Goal: Task Accomplishment & Management: Manage account settings

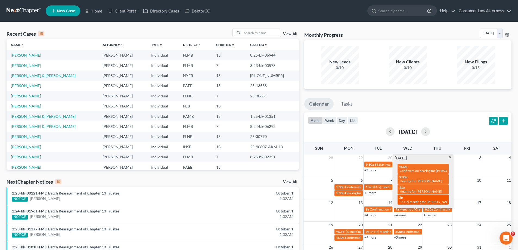
click at [423, 195] on div "2p 341(a) meeting for Adolfo Marrero & Rosa Pena" at bounding box center [423, 199] width 48 height 8
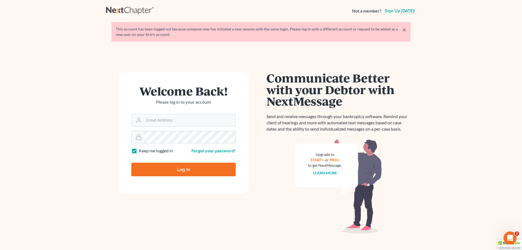
type input "ykim@consumerlawattorneys.com"
click at [189, 172] on input "Log In" at bounding box center [183, 169] width 104 height 14
type input "Thinking..."
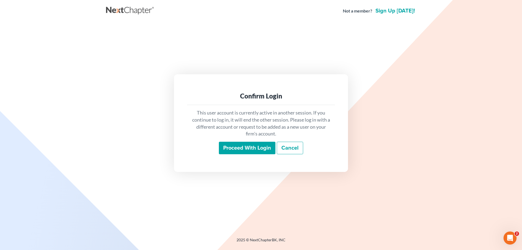
click at [262, 147] on input "Proceed with login" at bounding box center [247, 148] width 57 height 12
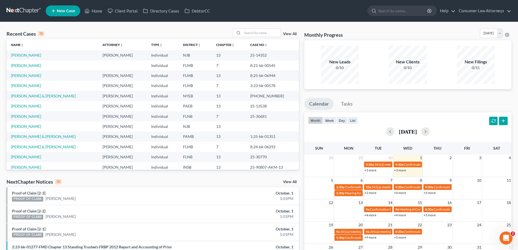
click at [399, 170] on link "+3 more" at bounding box center [400, 170] width 12 height 4
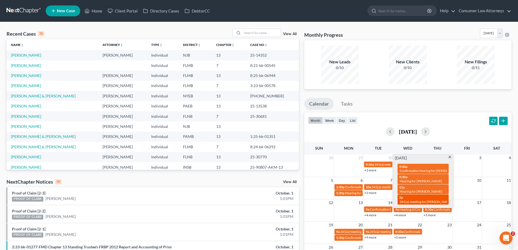
click at [413, 195] on div "2p 341(a) meeting for Adolfo Marrero & Rosa Pena" at bounding box center [423, 199] width 48 height 8
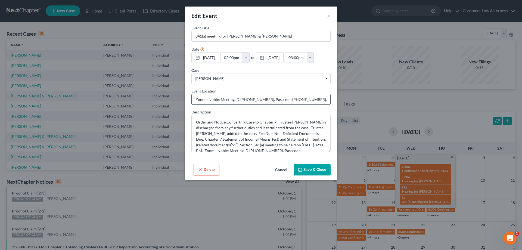
drag, startPoint x: 240, startPoint y: 99, endPoint x: 262, endPoint y: 100, distance: 22.0
click at [262, 100] on input "Zoom - Noble: Meeting ID 658 567 0837, Passcode 6330540708, Phone 321-448-1252." at bounding box center [261, 99] width 139 height 10
drag, startPoint x: 280, startPoint y: 98, endPoint x: 302, endPoint y: 101, distance: 22.2
click at [302, 101] on input "Zoom - Noble: Meeting ID 658 567 0837, Passcode 6330540708, Phone 321-448-1252." at bounding box center [261, 99] width 139 height 10
click at [280, 171] on button "Cancel" at bounding box center [281, 169] width 21 height 11
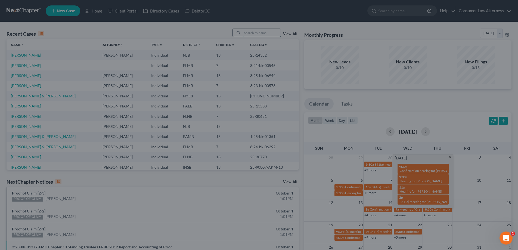
click at [251, 33] on input "search" at bounding box center [261, 33] width 38 height 8
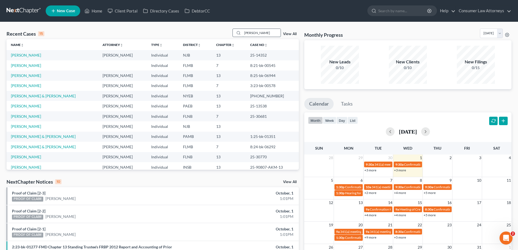
type input "adolfo"
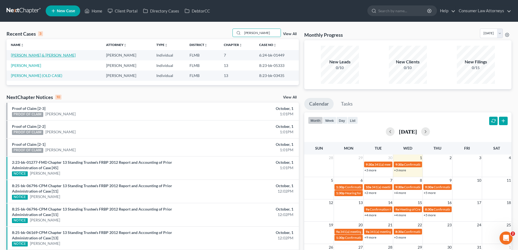
click at [49, 56] on link "Marrero, Adolfo & Pena, Rosa" at bounding box center [43, 55] width 65 height 5
select select "6"
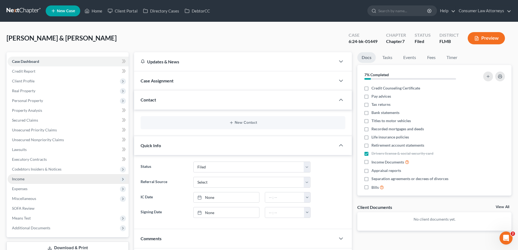
click at [25, 177] on span "Income" at bounding box center [68, 179] width 121 height 10
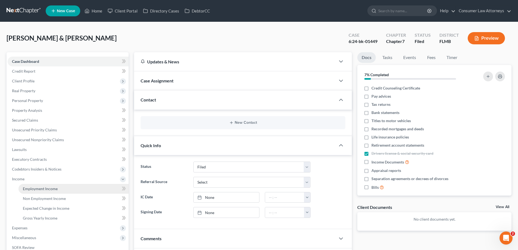
click at [57, 187] on link "Employment Income" at bounding box center [73, 189] width 110 height 10
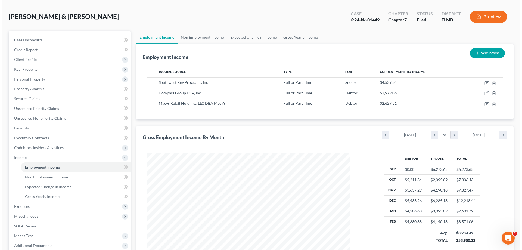
scroll to position [54, 0]
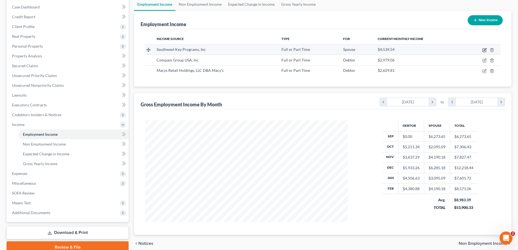
click at [482, 49] on icon "button" at bounding box center [484, 50] width 4 height 4
select select "0"
select select "45"
select select "2"
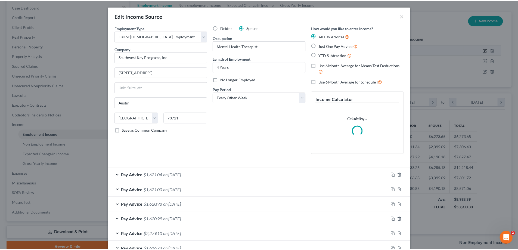
scroll to position [102, 215]
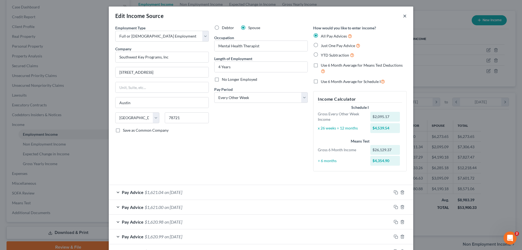
click at [403, 17] on button "×" at bounding box center [405, 15] width 4 height 7
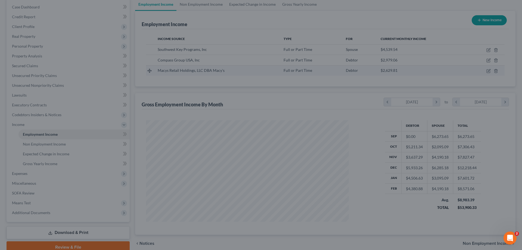
scroll to position [271564, 271451]
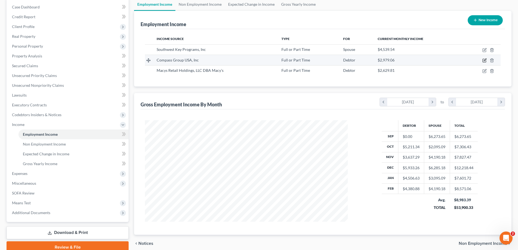
click at [486, 60] on icon "button" at bounding box center [484, 60] width 4 height 4
select select "0"
select select "28"
select select "2"
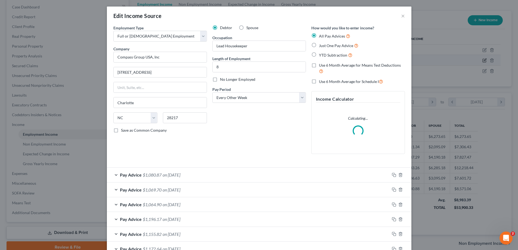
scroll to position [102, 215]
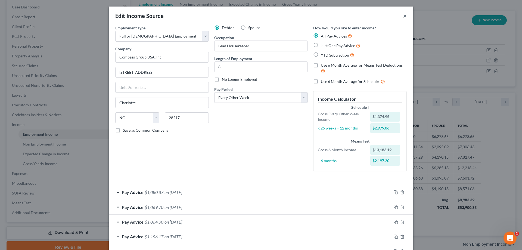
click at [403, 15] on button "×" at bounding box center [405, 15] width 4 height 7
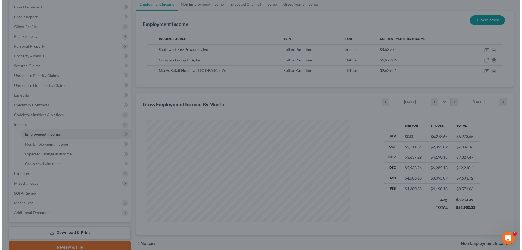
scroll to position [271564, 271451]
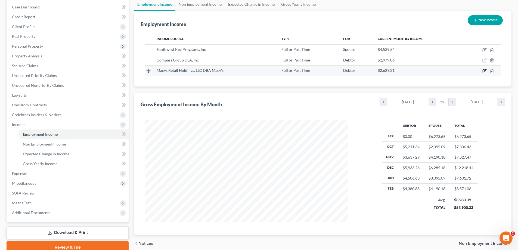
click at [484, 70] on icon "button" at bounding box center [484, 71] width 4 height 4
select select "0"
select select "36"
select select "3"
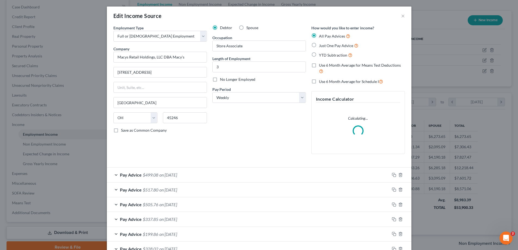
scroll to position [102, 215]
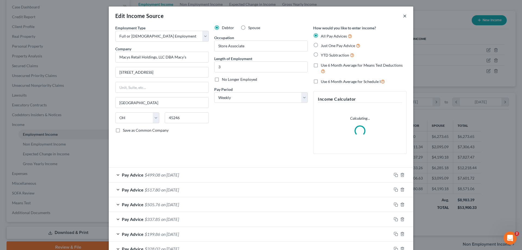
click at [403, 16] on button "×" at bounding box center [405, 15] width 4 height 7
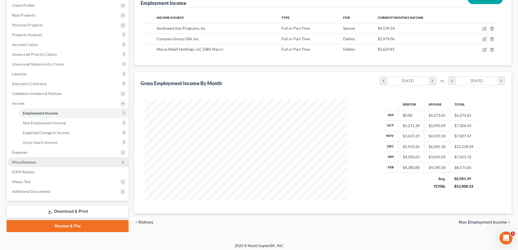
scroll to position [78, 0]
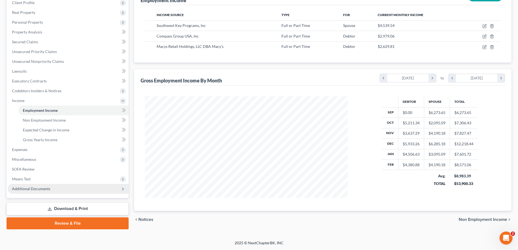
click at [30, 192] on span "Additional Documents" at bounding box center [68, 189] width 121 height 10
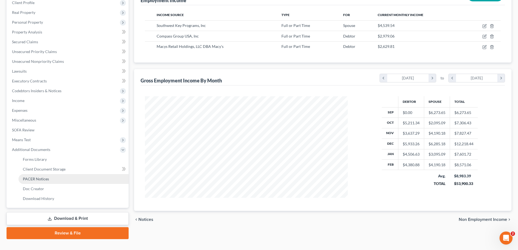
click at [48, 178] on span "PACER Notices" at bounding box center [36, 178] width 26 height 5
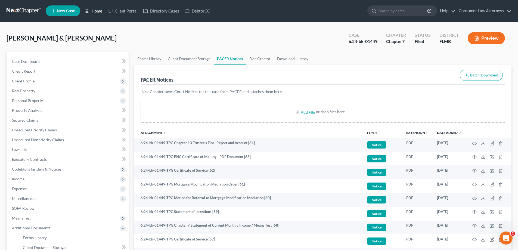
click at [93, 10] on link "Home" at bounding box center [93, 11] width 23 height 10
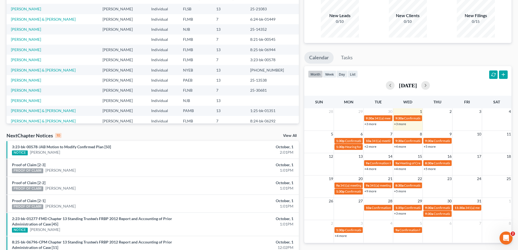
scroll to position [54, 0]
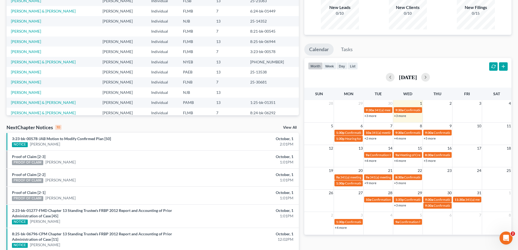
click at [399, 138] on link "+4 more" at bounding box center [400, 138] width 12 height 4
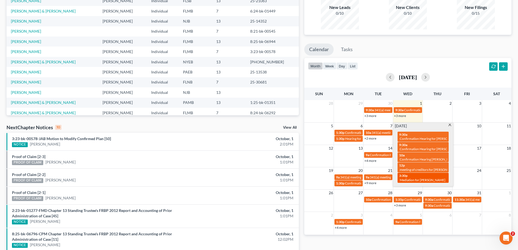
click at [424, 177] on div "3:30p Mediation for Marrero, Adolpho" at bounding box center [423, 177] width 48 height 8
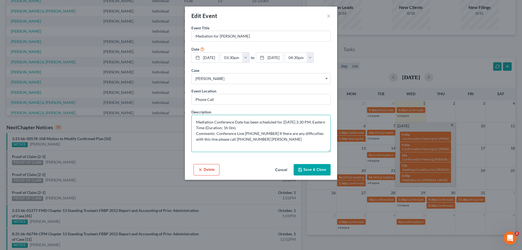
drag, startPoint x: 205, startPoint y: 119, endPoint x: 283, endPoint y: 132, distance: 79.1
click at [283, 132] on textarea "Mediation Conference Date has been scheduled for 10-08-2025 3:30 P.M. Eastern T…" at bounding box center [260, 133] width 139 height 37
click at [277, 142] on textarea "Mediation Conference Date has been scheduled for 10-08-2025 3:30 P.M. Eastern T…" at bounding box center [260, 133] width 139 height 37
drag, startPoint x: 270, startPoint y: 141, endPoint x: 194, endPoint y: 121, distance: 78.3
click at [194, 121] on textarea "Mediation Conference Date has been scheduled for 10-08-2025 3:30 P.M. Eastern T…" at bounding box center [260, 133] width 139 height 37
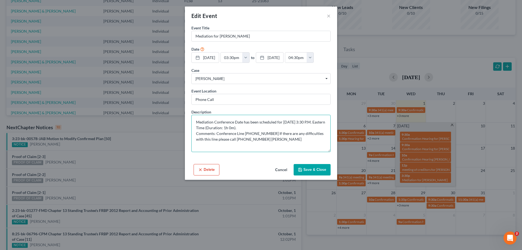
click at [283, 143] on textarea "Mediation Conference Date has been scheduled for 10-08-2025 3:30 P.M. Eastern T…" at bounding box center [260, 133] width 139 height 37
drag, startPoint x: 258, startPoint y: 141, endPoint x: 189, endPoint y: 122, distance: 72.4
click at [189, 122] on div "Event Title * Mediation for Marrero, Adolpho Date 10/8/2025 close Date 10/8/202…" at bounding box center [261, 93] width 152 height 137
click at [271, 139] on textarea "Mediation Conference Date has been scheduled for 10-08-2025 3:30 P.M. Eastern T…" at bounding box center [260, 133] width 139 height 37
drag, startPoint x: 275, startPoint y: 140, endPoint x: 191, endPoint y: 120, distance: 86.5
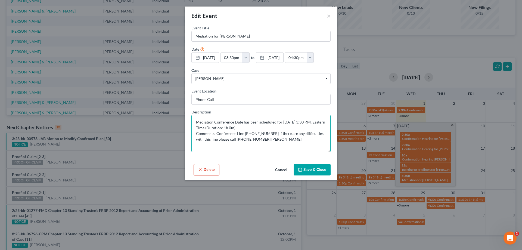
click at [191, 120] on textarea "Mediation Conference Date has been scheduled for 10-08-2025 3:30 P.M. Eastern T…" at bounding box center [260, 133] width 139 height 37
click at [277, 144] on textarea "Mediation Conference Date has been scheduled for 10-08-2025 3:30 P.M. Eastern T…" at bounding box center [260, 133] width 139 height 37
drag, startPoint x: 281, startPoint y: 142, endPoint x: 186, endPoint y: 119, distance: 97.5
click at [186, 119] on div "Event Title * Mediation for Marrero, Adolpho Date 10/8/2025 close Date 10/8/202…" at bounding box center [261, 93] width 152 height 137
click at [287, 143] on textarea "Mediation Conference Date has been scheduled for 10-08-2025 3:30 P.M. Eastern T…" at bounding box center [260, 133] width 139 height 37
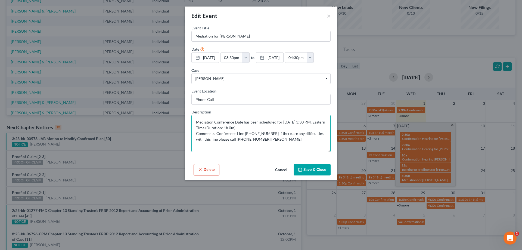
click at [274, 142] on textarea "Mediation Conference Date has been scheduled for 10-08-2025 3:30 P.M. Eastern T…" at bounding box center [260, 133] width 139 height 37
drag, startPoint x: 284, startPoint y: 140, endPoint x: 195, endPoint y: 117, distance: 91.4
click at [195, 117] on textarea "Mediation Conference Date has been scheduled for 10-08-2025 3:30 P.M. Eastern T…" at bounding box center [260, 133] width 139 height 37
click at [308, 142] on textarea "Mediation Conference Date has been scheduled for 10-08-2025 3:30 P.M. Eastern T…" at bounding box center [260, 133] width 139 height 37
drag, startPoint x: 249, startPoint y: 136, endPoint x: 218, endPoint y: 128, distance: 31.8
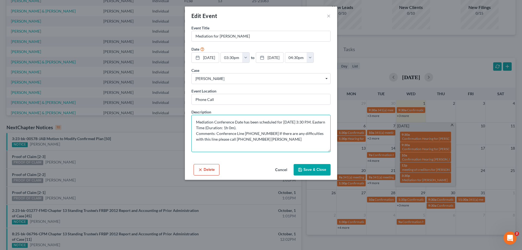
click at [193, 120] on textarea "Mediation Conference Date has been scheduled for 10-08-2025 3:30 P.M. Eastern T…" at bounding box center [260, 133] width 139 height 37
click at [280, 171] on button "Cancel" at bounding box center [281, 169] width 21 height 11
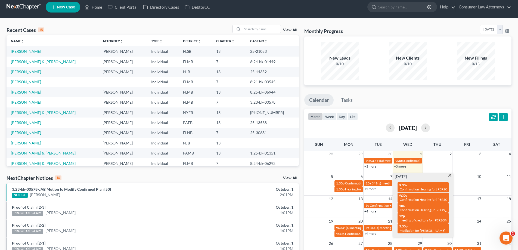
scroll to position [0, 0]
